Goal: Check status: Check status

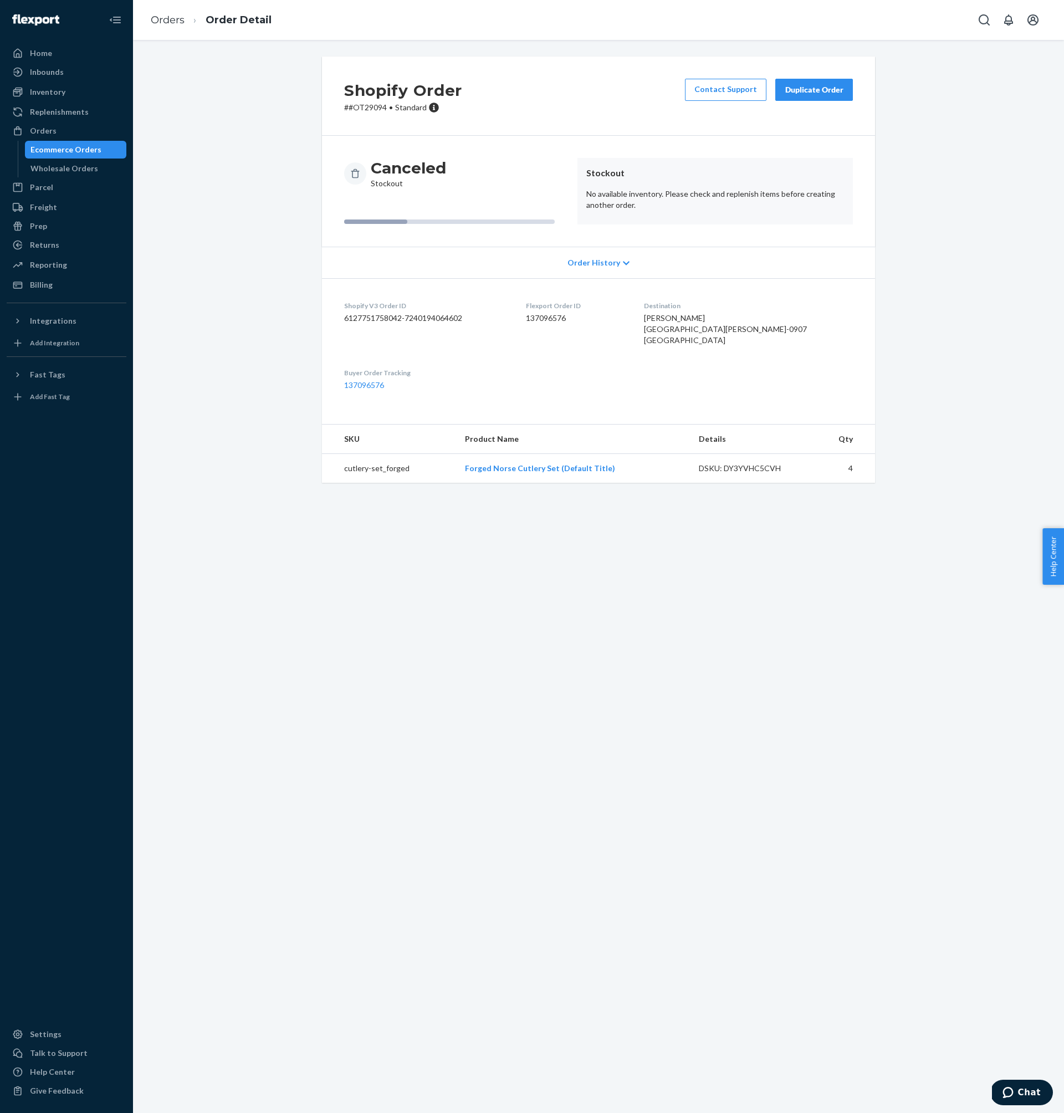
click at [233, 110] on div "Shopify Order # #OT29094 • Standard Contact Support Duplicate Order Canceled St…" at bounding box center [598, 276] width 914 height 439
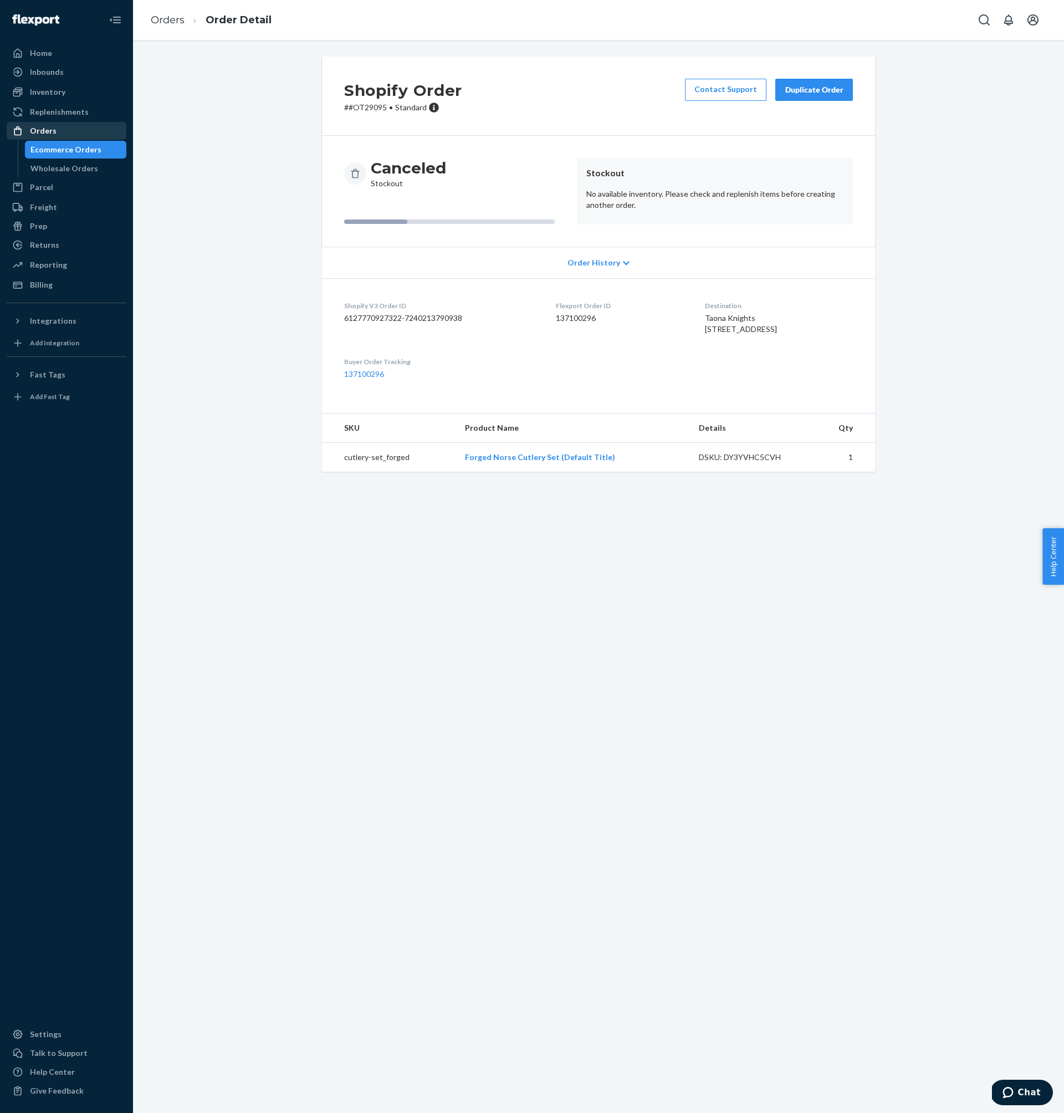
click at [54, 133] on div "Orders" at bounding box center [66, 131] width 117 height 16
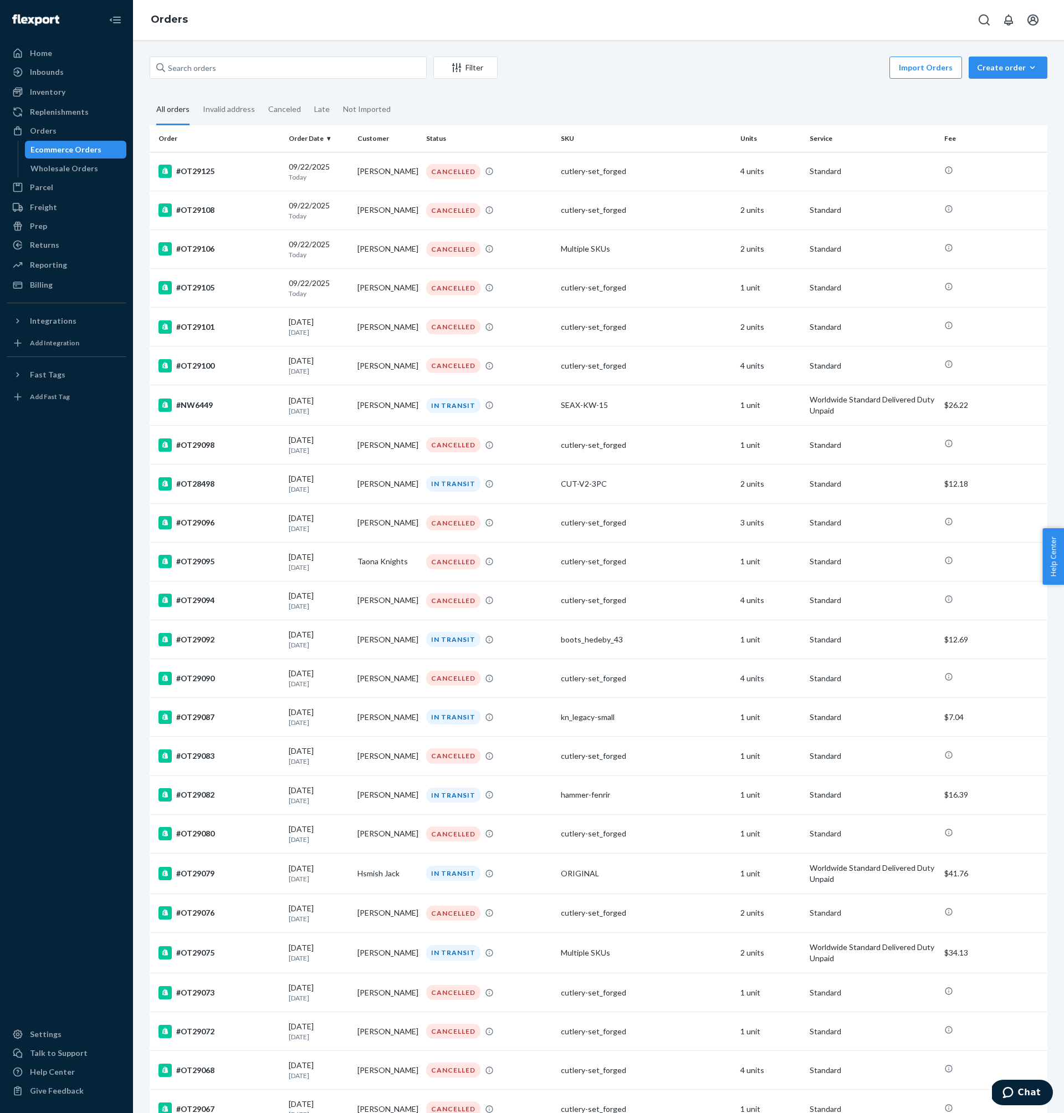
click at [311, 79] on div "Filter Import Orders Create order Ecommerce order Removal order" at bounding box center [599, 69] width 898 height 25
click at [312, 69] on input "text" at bounding box center [288, 68] width 277 height 22
paste input "136656224"
type input "136656224"
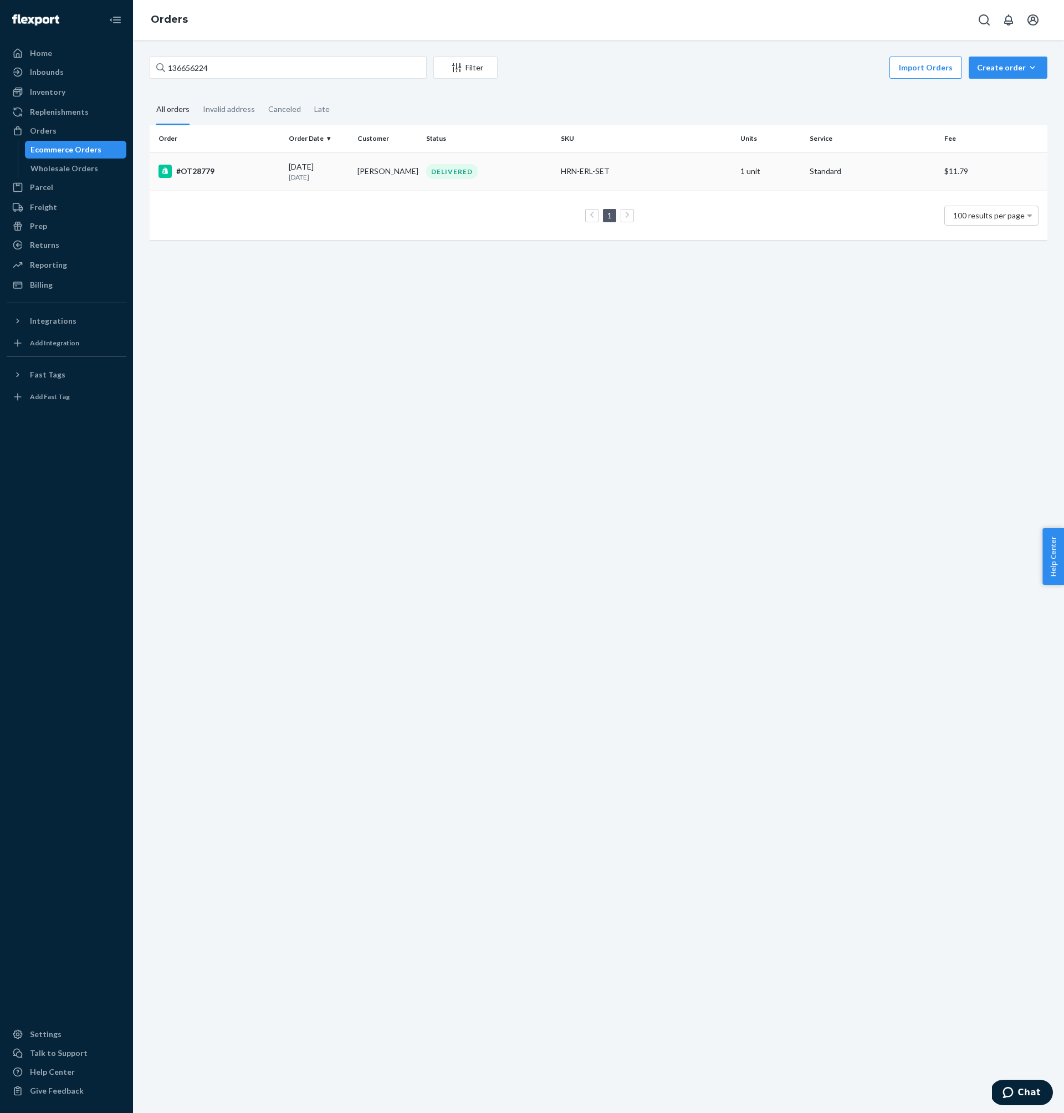
click at [217, 176] on div "#OT28779" at bounding box center [218, 171] width 121 height 13
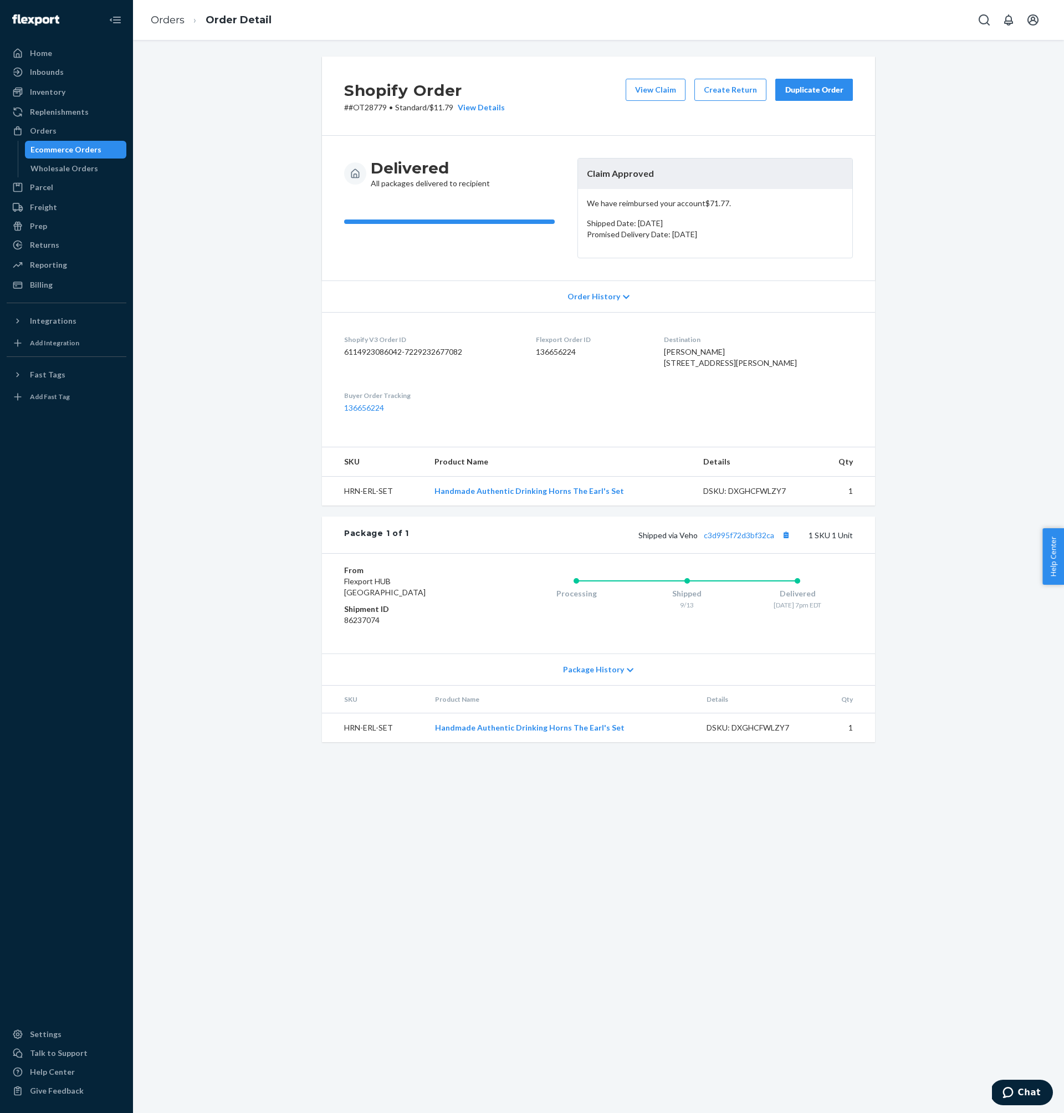
click at [233, 110] on div "Shopify Order # #OT28779 • Standard / $11.79 View Details View Claim Create Ret…" at bounding box center [598, 406] width 914 height 699
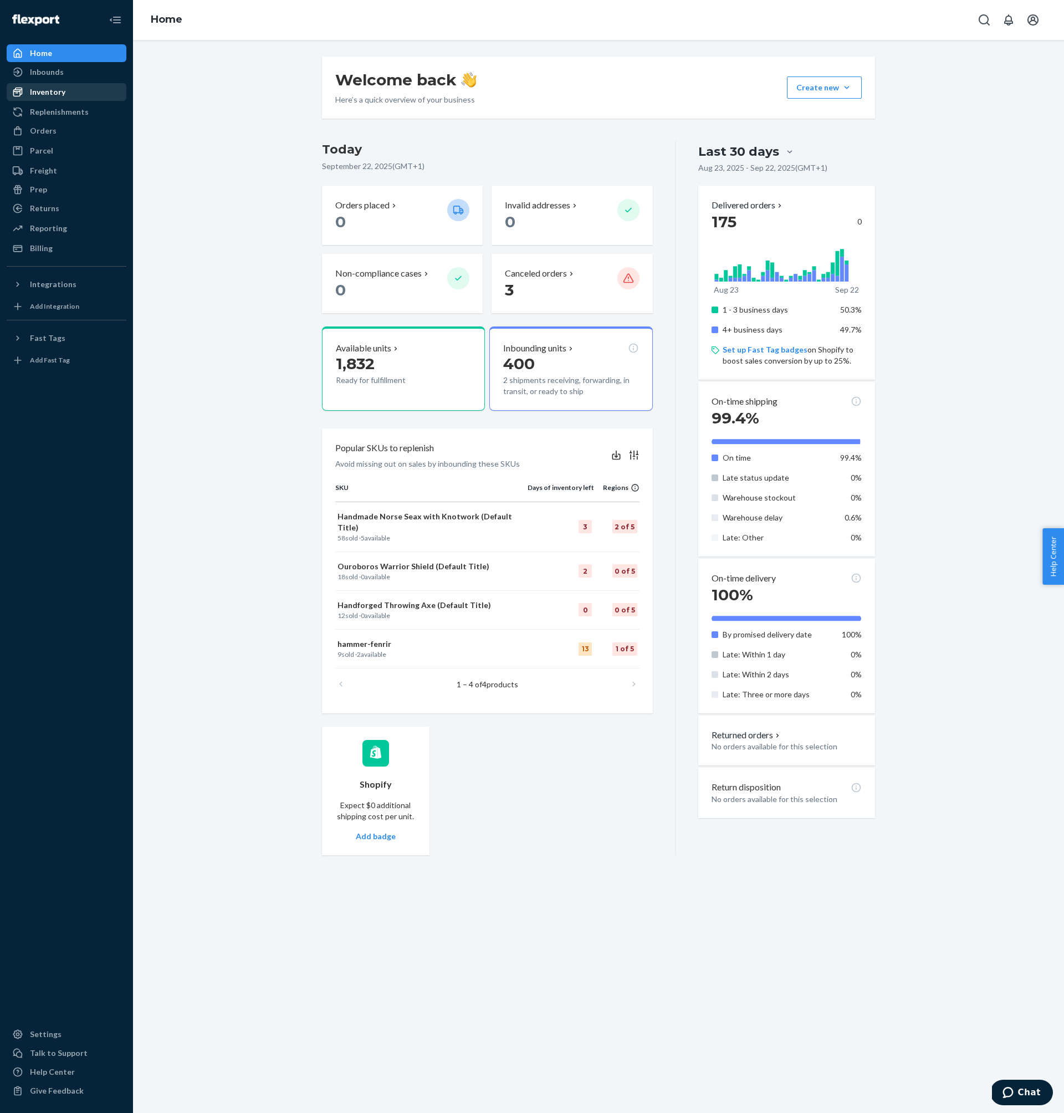
click at [69, 95] on div "Inventory" at bounding box center [66, 92] width 117 height 16
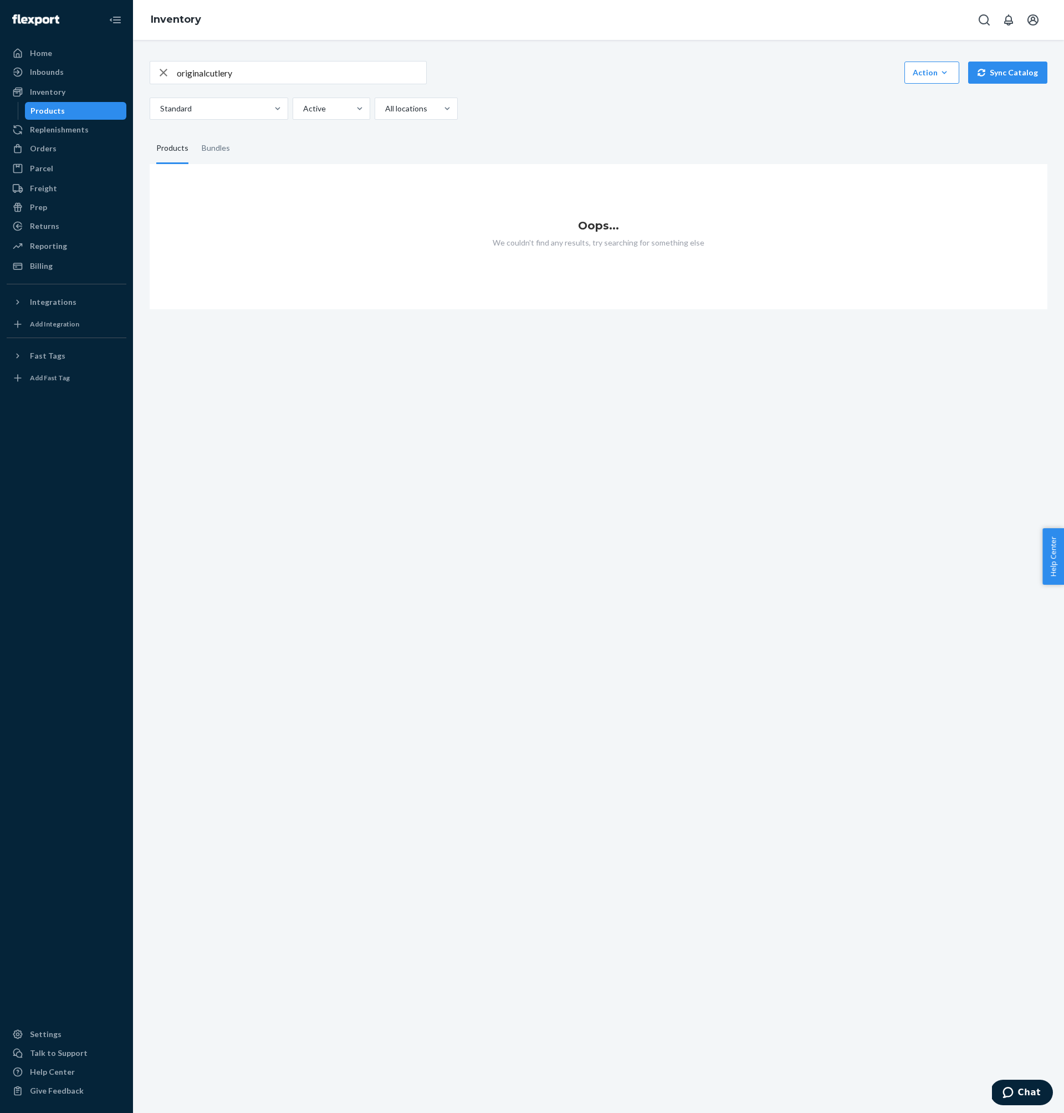
click at [331, 72] on input "originalcutlery" at bounding box center [301, 73] width 249 height 22
type input "cutlery"
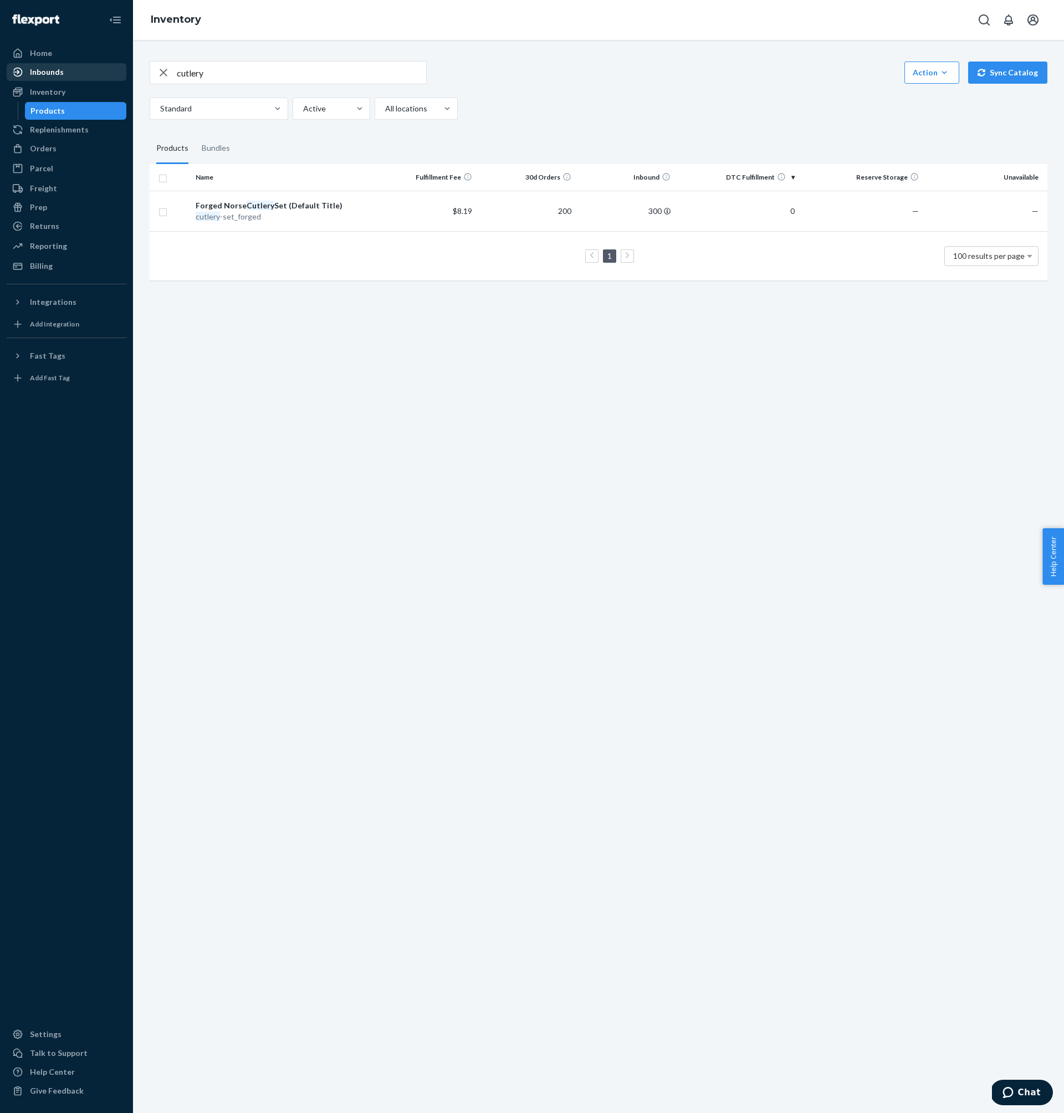
click at [73, 71] on div "Inbounds" at bounding box center [66, 72] width 117 height 16
